Goal: Task Accomplishment & Management: Manage account settings

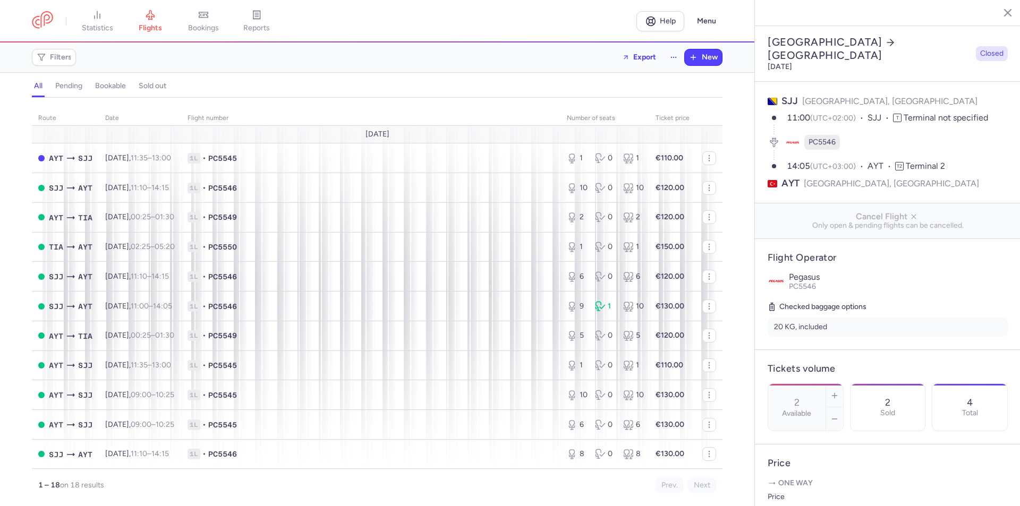
select select "days"
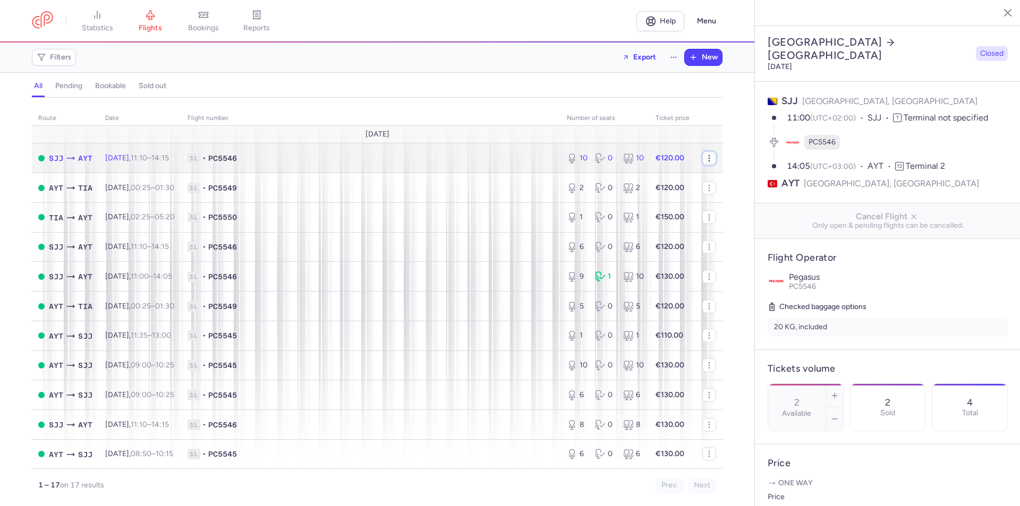
click at [705, 157] on icon "button" at bounding box center [709, 158] width 9 height 9
click at [267, 159] on span "1L • PC5546" at bounding box center [371, 158] width 367 height 11
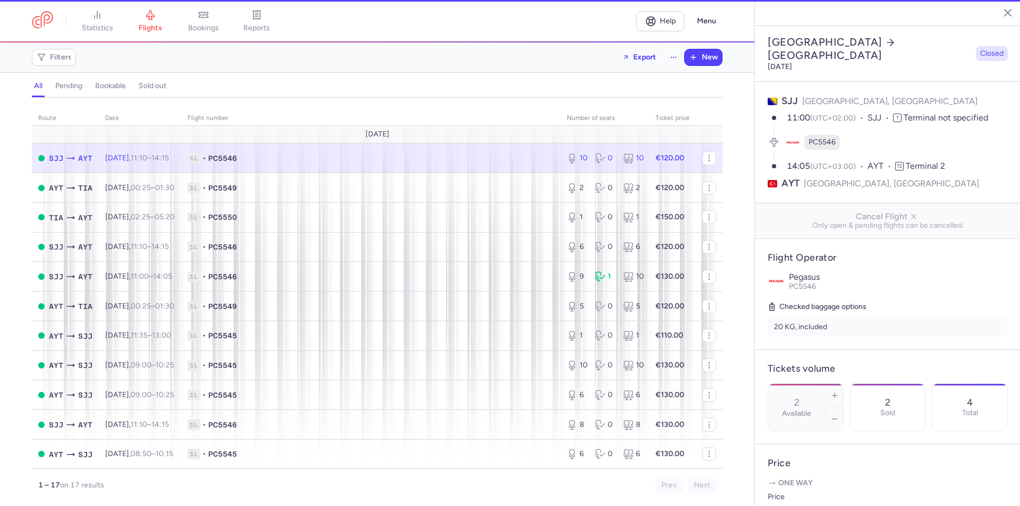
type input "10"
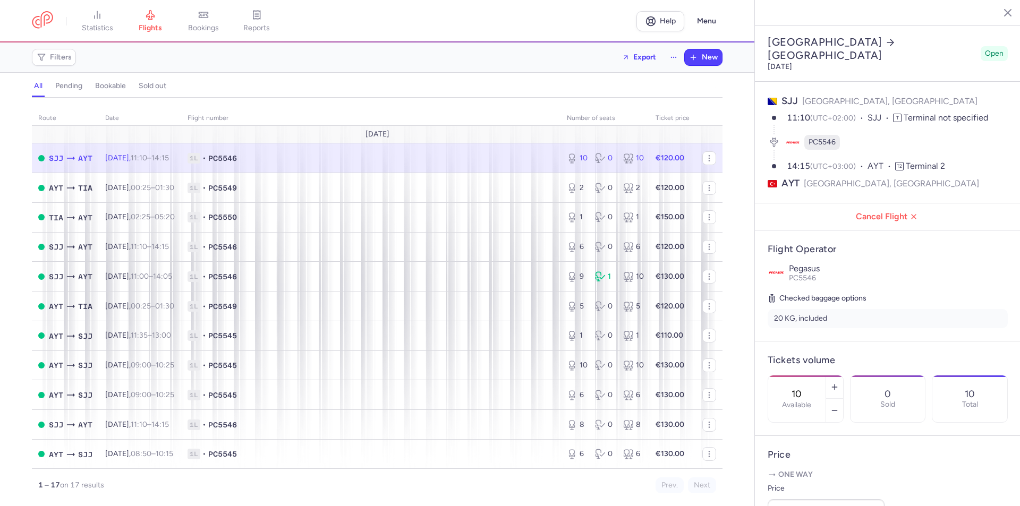
scroll to position [106, 0]
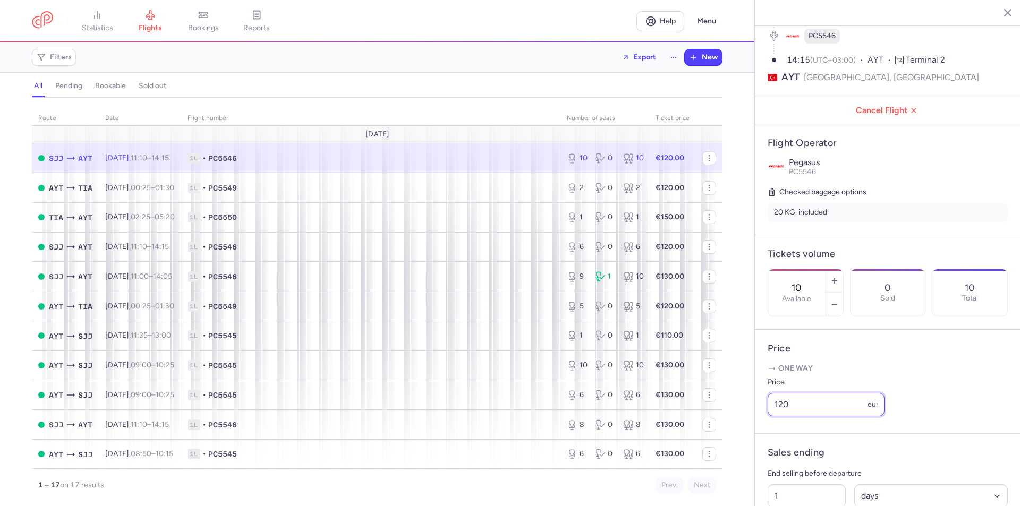
drag, startPoint x: 808, startPoint y: 424, endPoint x: 762, endPoint y: 420, distance: 45.9
click at [762, 420] on article "Price One way Price 120 eur" at bounding box center [888, 382] width 266 height 104
type input "103"
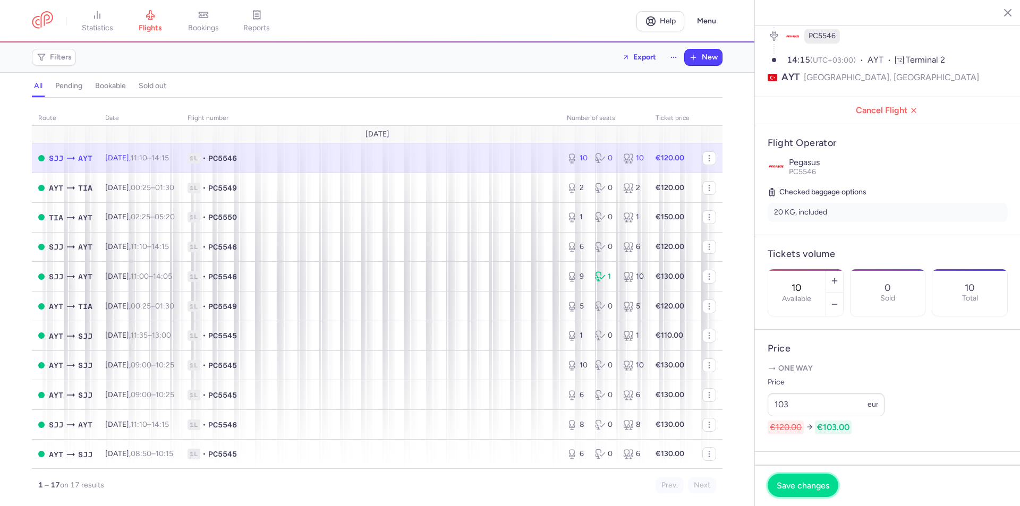
click at [802, 489] on span "Save changes" at bounding box center [803, 486] width 53 height 10
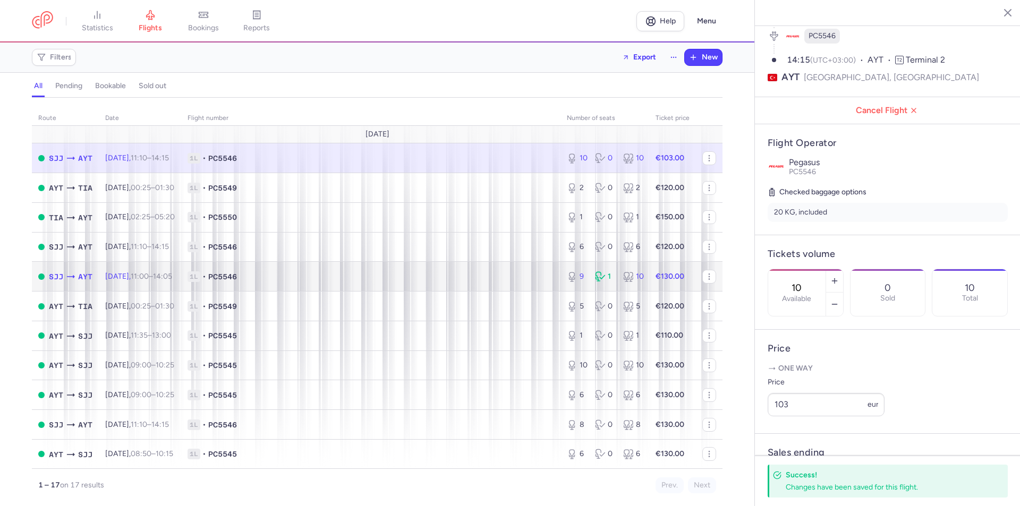
click at [165, 270] on td "Sat, 16 Aug, 11:00 – 14:05 +0" at bounding box center [140, 277] width 82 height 30
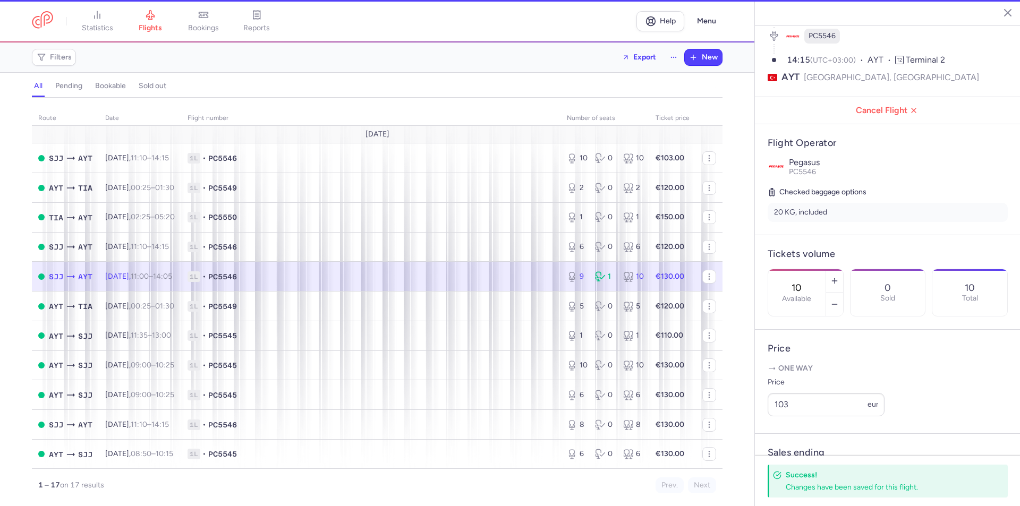
type input "9"
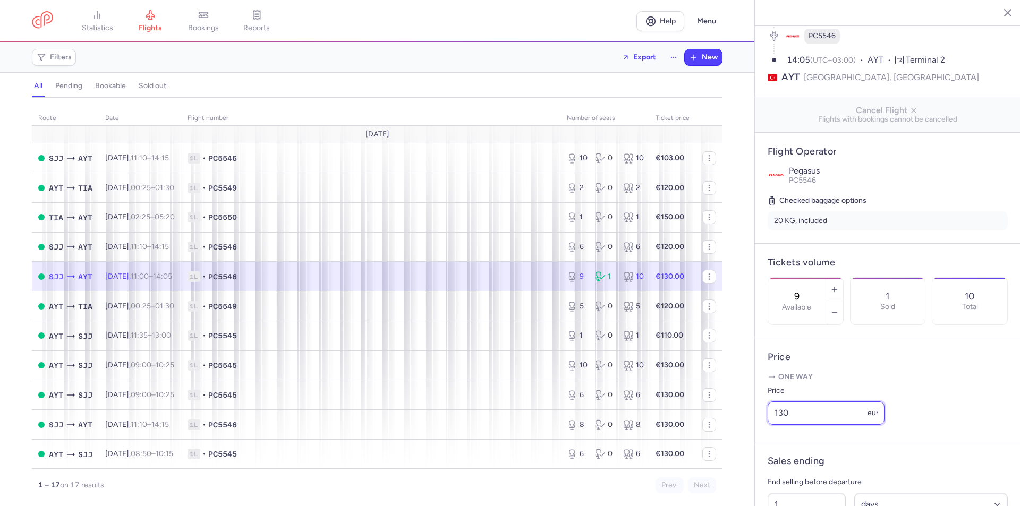
drag, startPoint x: 806, startPoint y: 432, endPoint x: 743, endPoint y: 424, distance: 62.7
click at [743, 424] on div "statistics flights bookings reports Help Menu Filters Export New all pending bo…" at bounding box center [510, 253] width 1020 height 506
type input "105"
click at [807, 474] on footer "Save changes" at bounding box center [888, 486] width 266 height 41
click at [826, 485] on span "Save changes" at bounding box center [803, 486] width 53 height 10
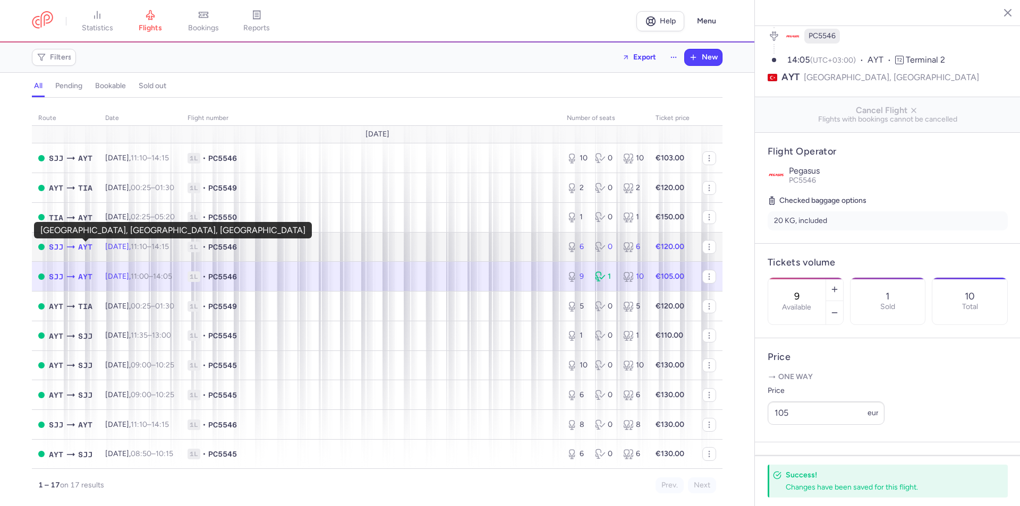
click at [83, 247] on span "AYT" at bounding box center [85, 247] width 14 height 12
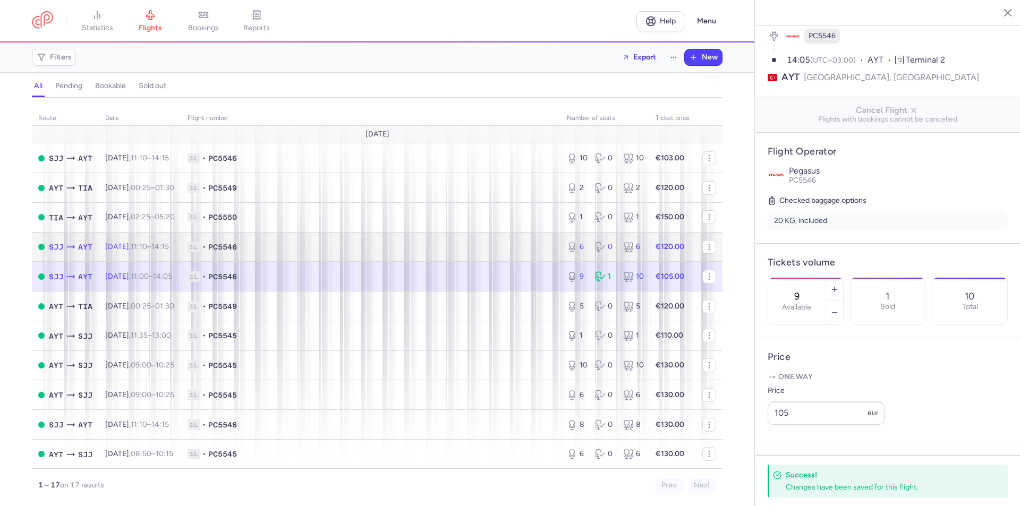
type input "6"
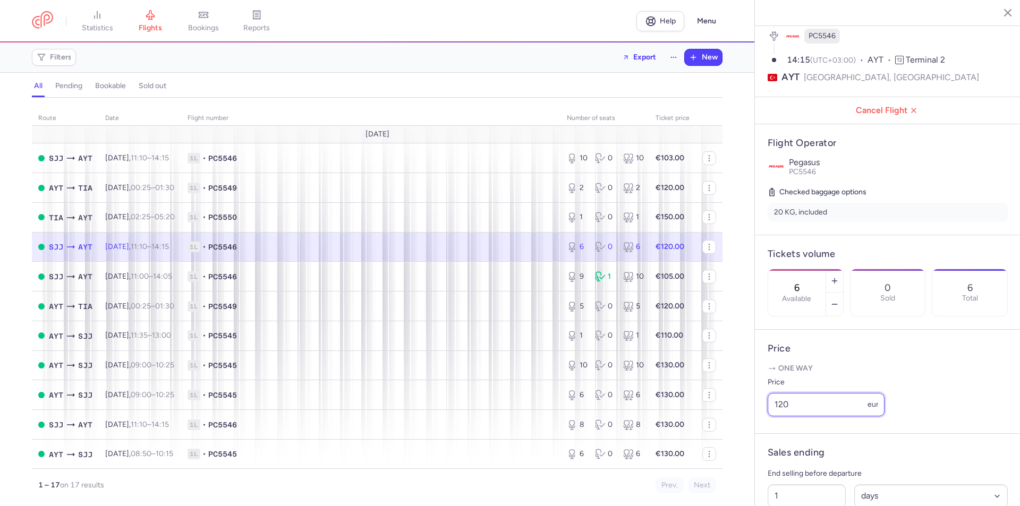
drag, startPoint x: 790, startPoint y: 419, endPoint x: 762, endPoint y: 415, distance: 28.0
click at [763, 415] on article "Price One way Price 120 eur" at bounding box center [888, 382] width 266 height 104
type input "105"
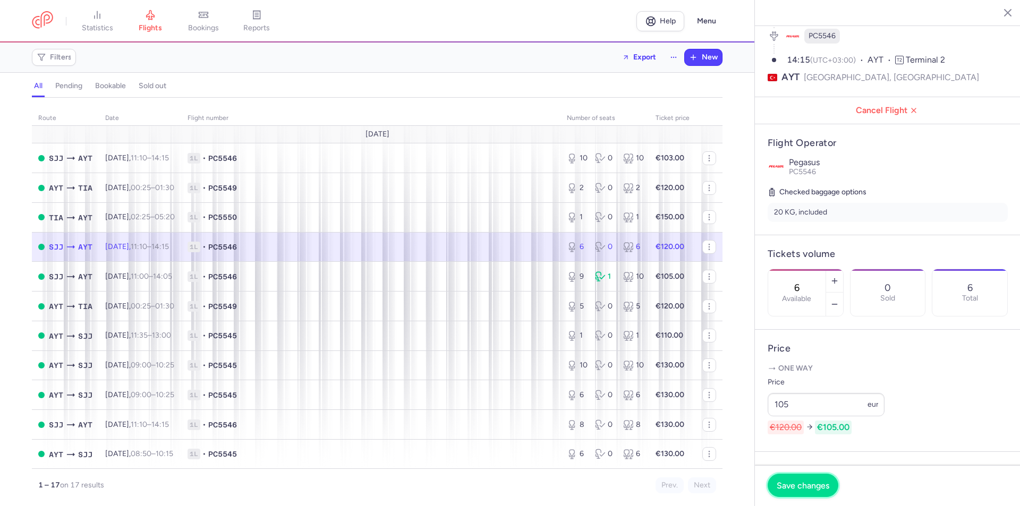
click at [801, 483] on span "Save changes" at bounding box center [803, 486] width 53 height 10
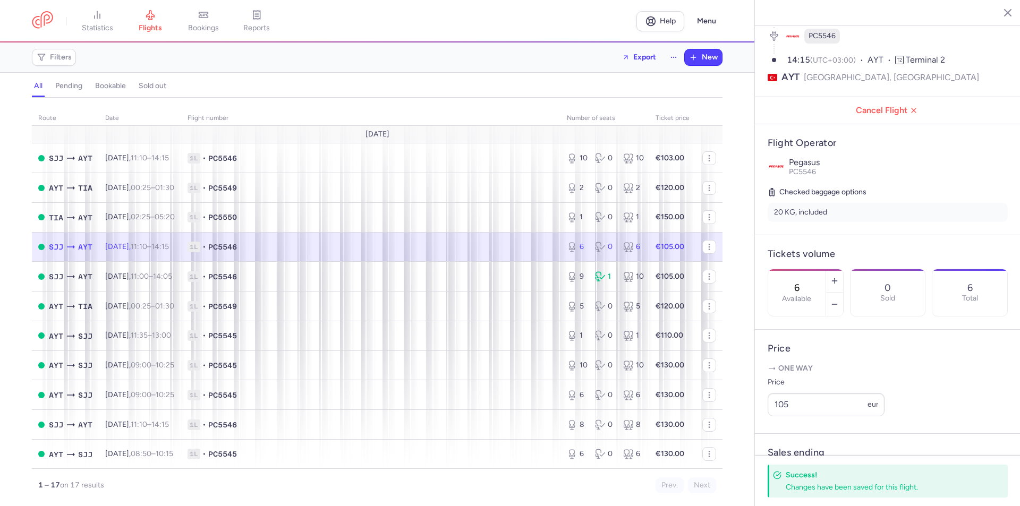
click at [925, 355] on h4 "Price" at bounding box center [888, 349] width 240 height 12
